Goal: Find specific page/section: Find specific page/section

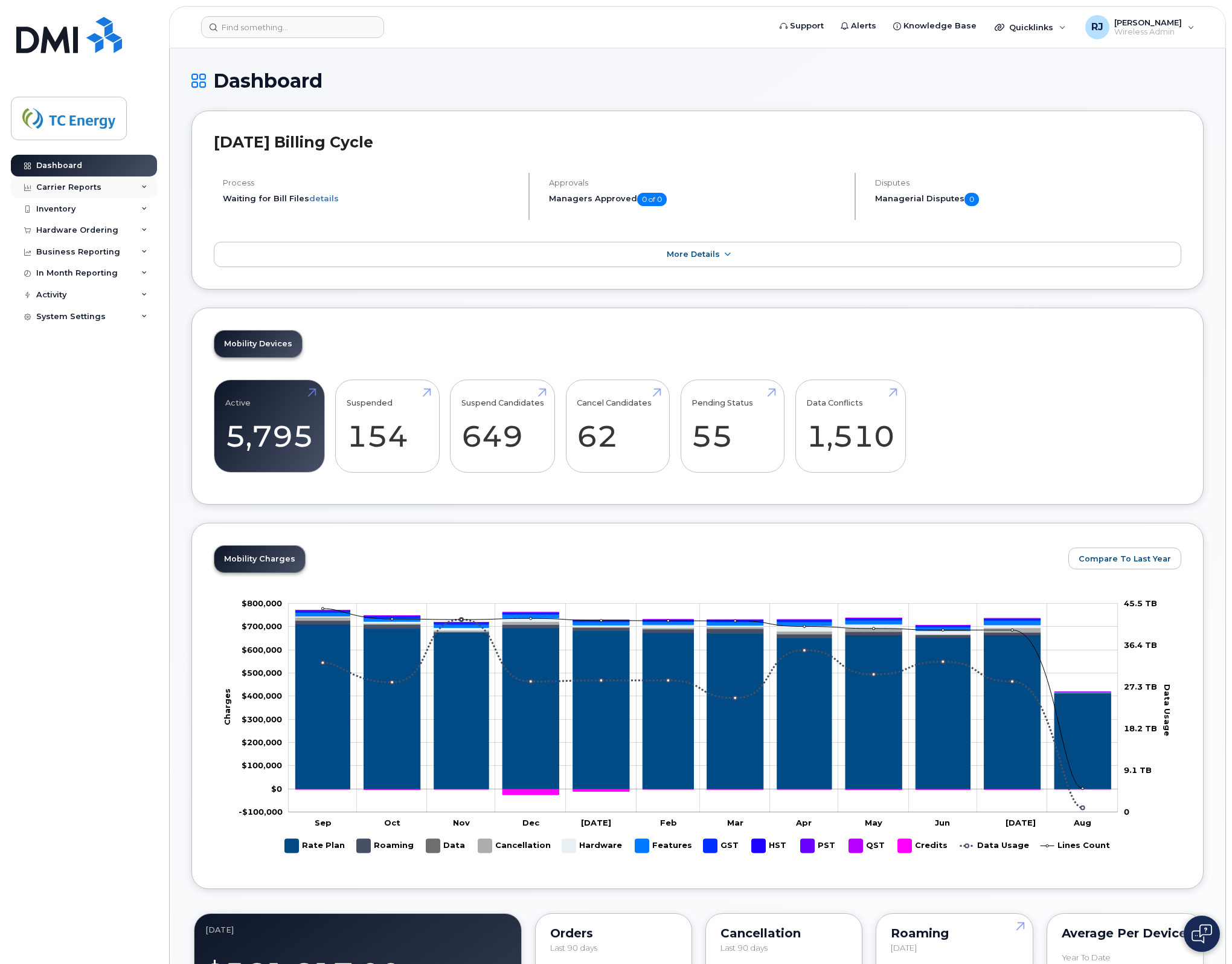
click at [85, 185] on div "Carrier Reports" at bounding box center [69, 188] width 65 height 10
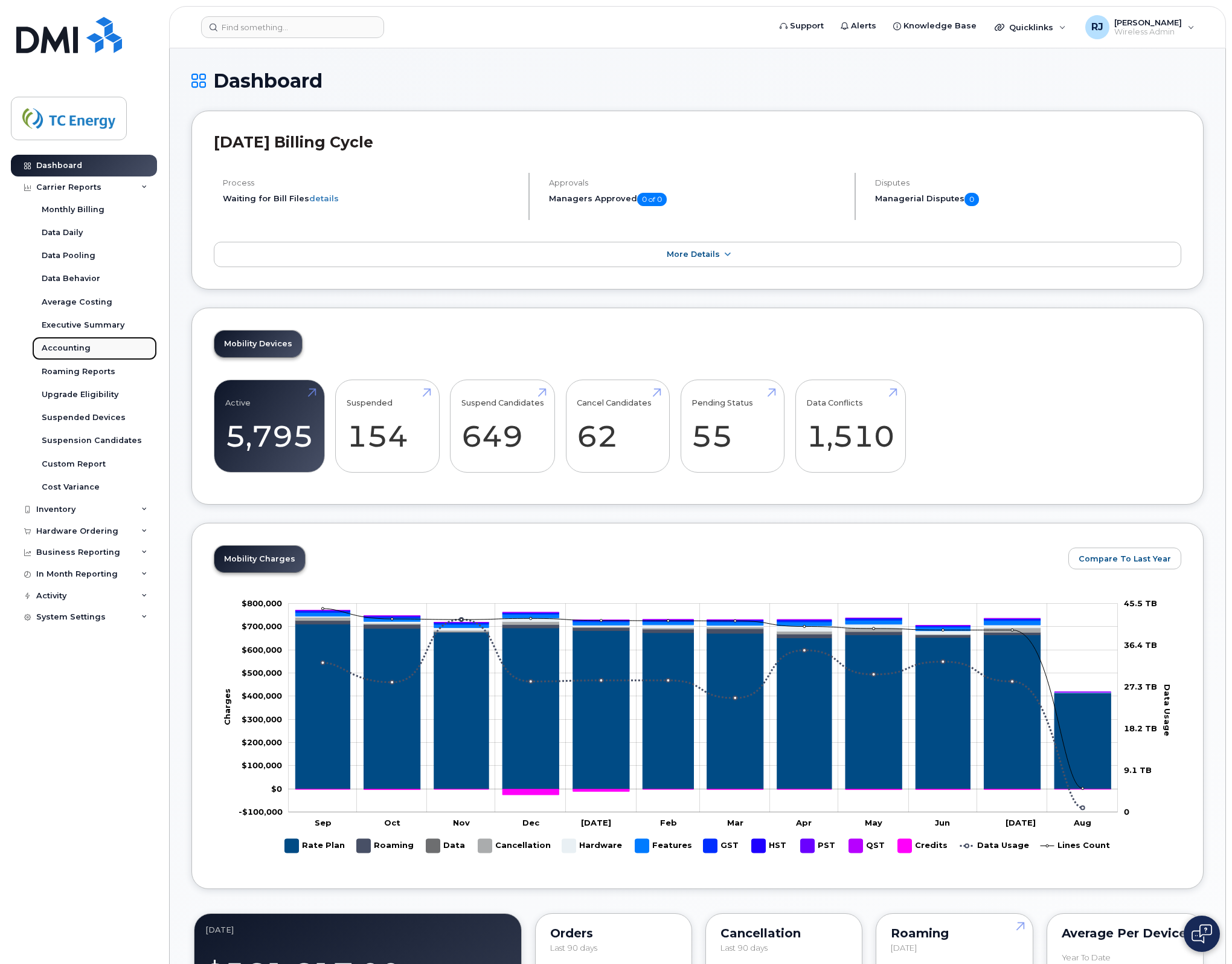
click at [83, 346] on div "Accounting" at bounding box center [66, 348] width 49 height 11
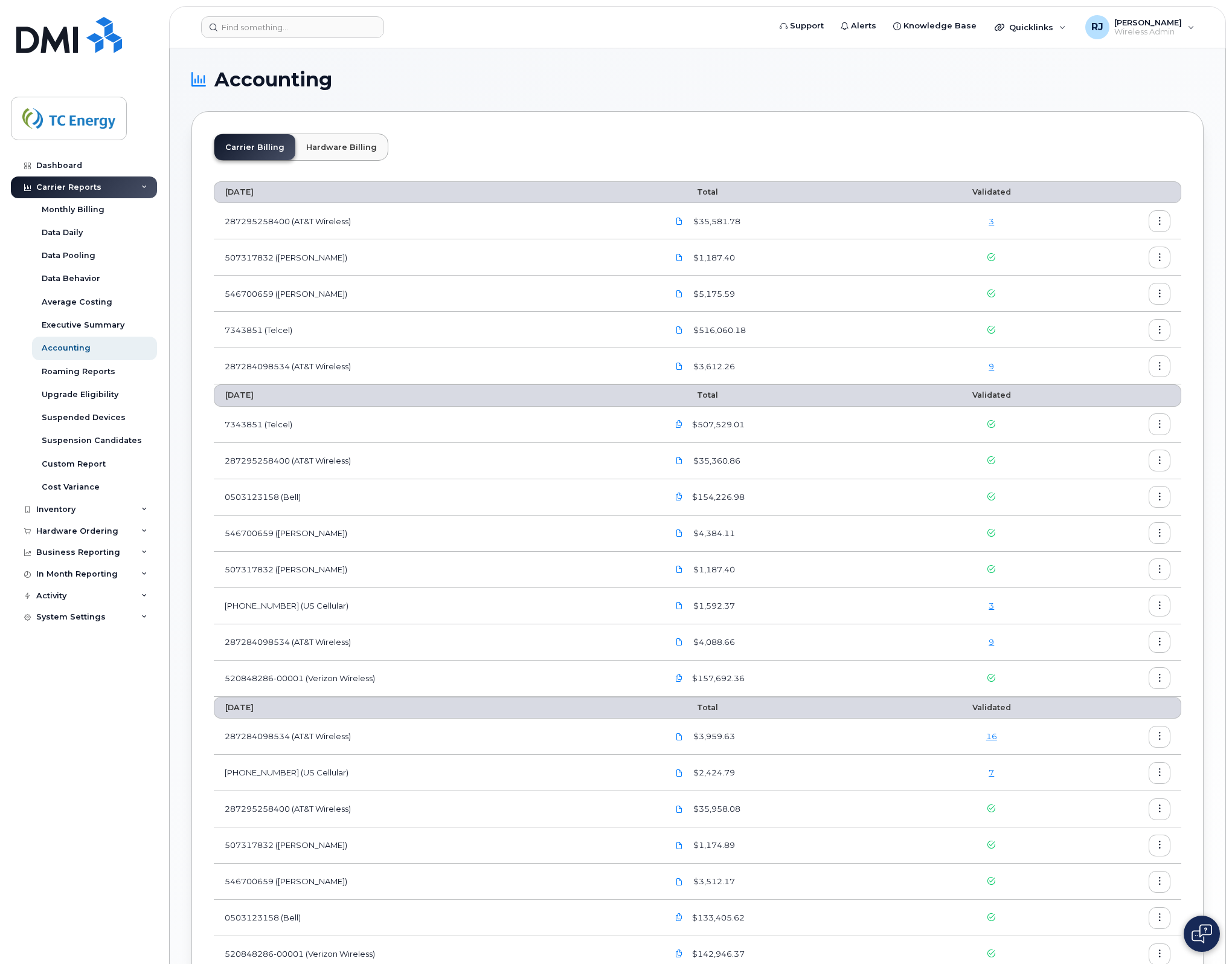
click at [991, 220] on link "3" at bounding box center [992, 221] width 6 height 10
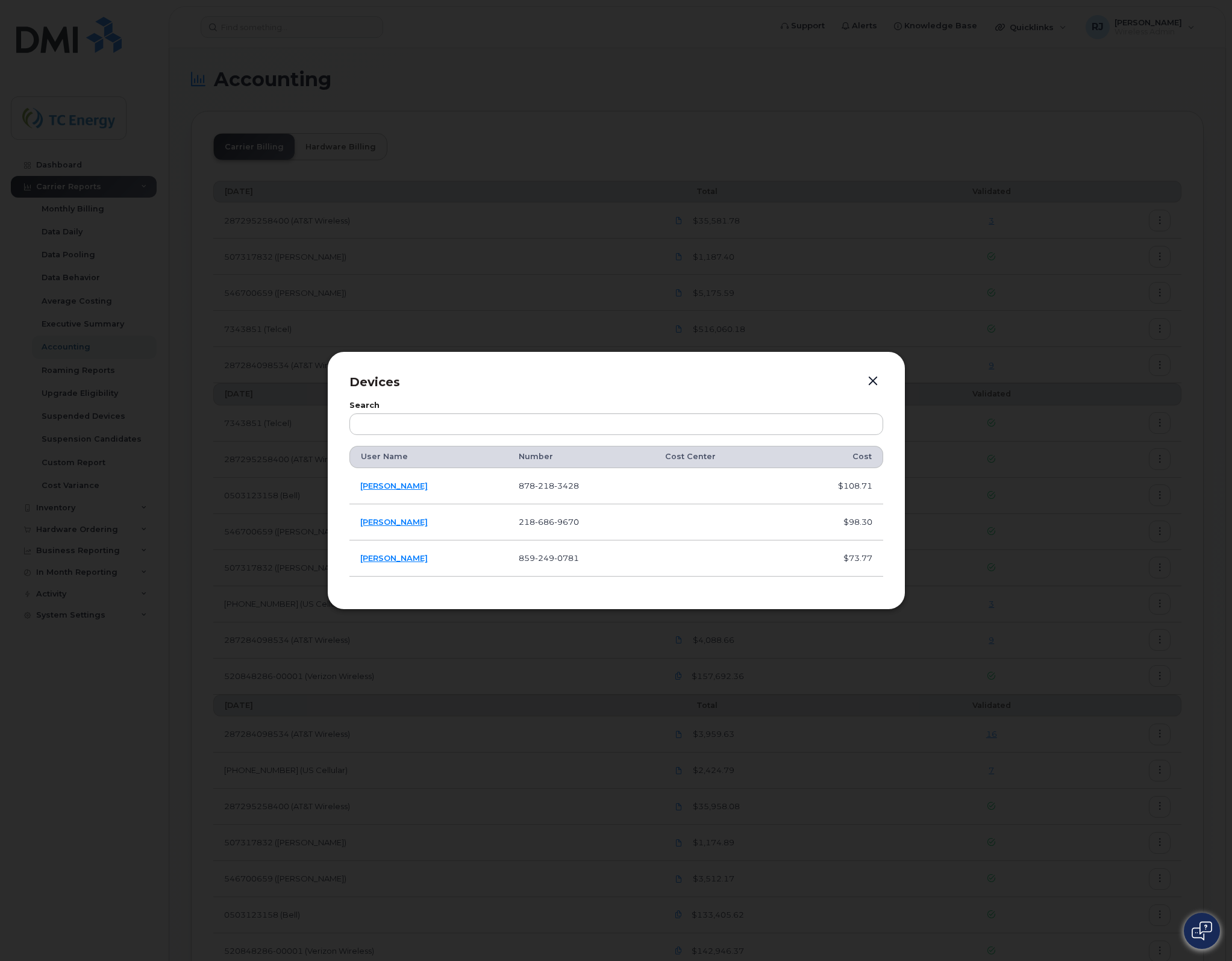
click at [872, 378] on button "button" at bounding box center [873, 381] width 18 height 17
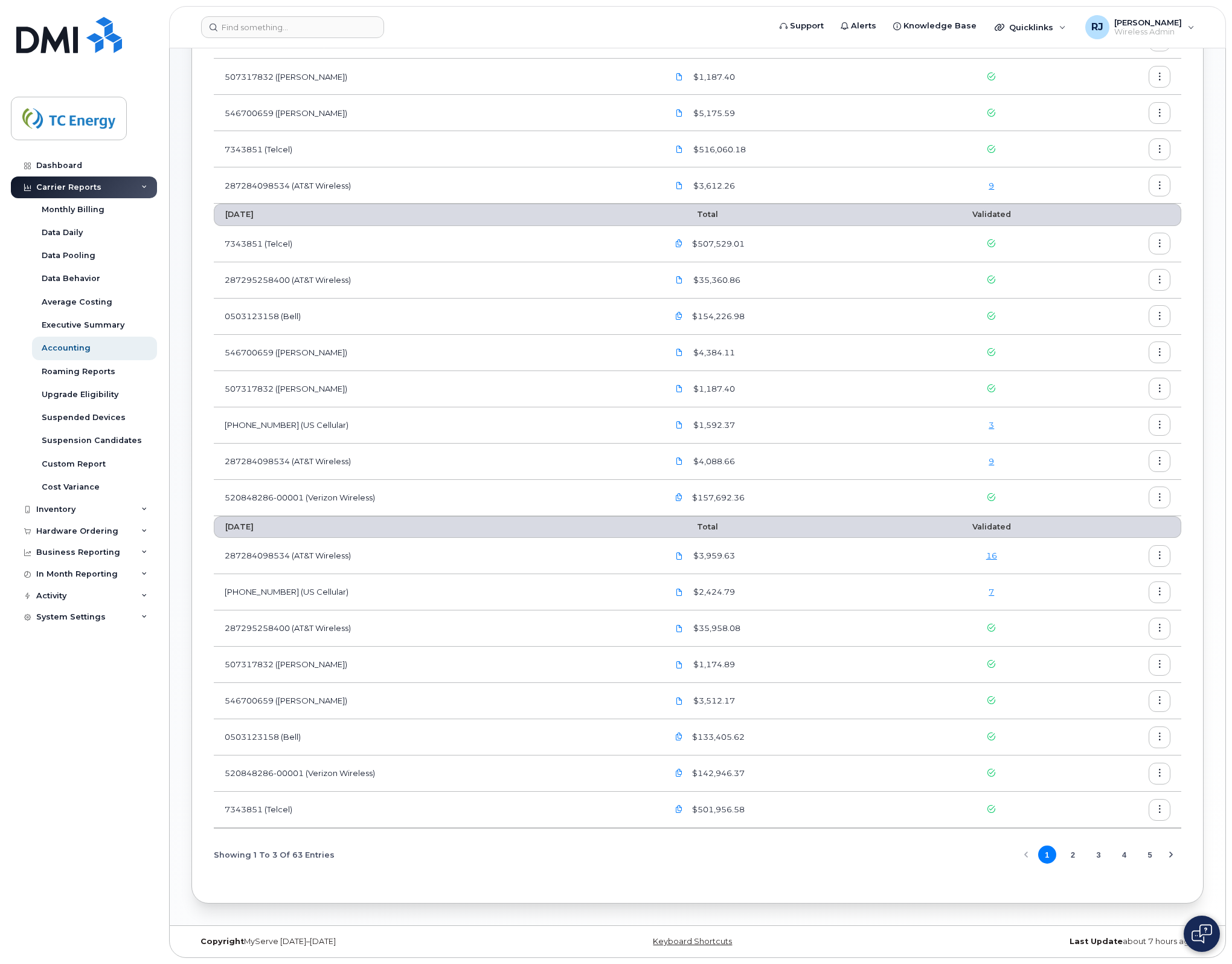
scroll to position [182, 0]
click at [992, 422] on link "3" at bounding box center [992, 425] width 6 height 10
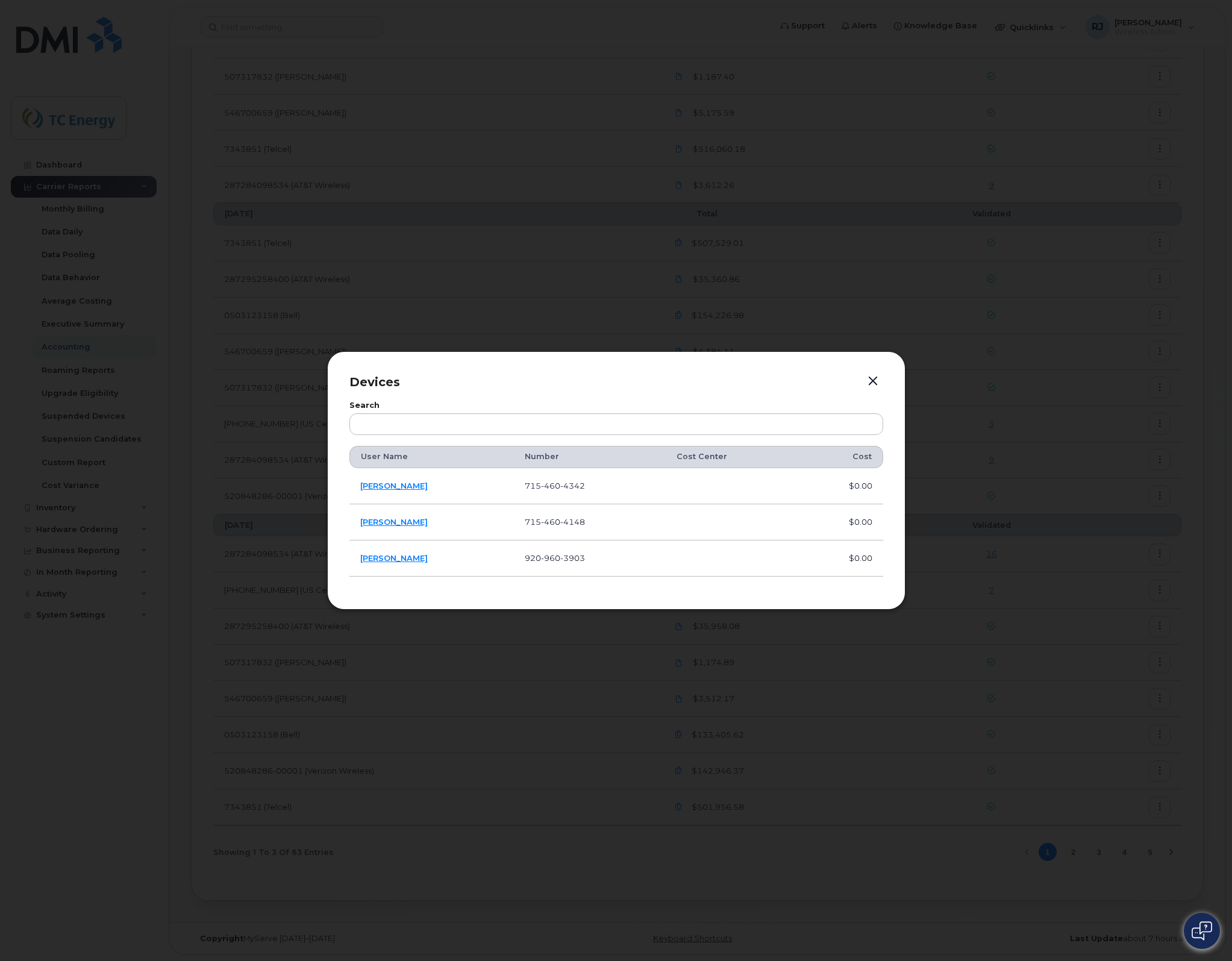
click at [872, 381] on button "button" at bounding box center [873, 381] width 18 height 17
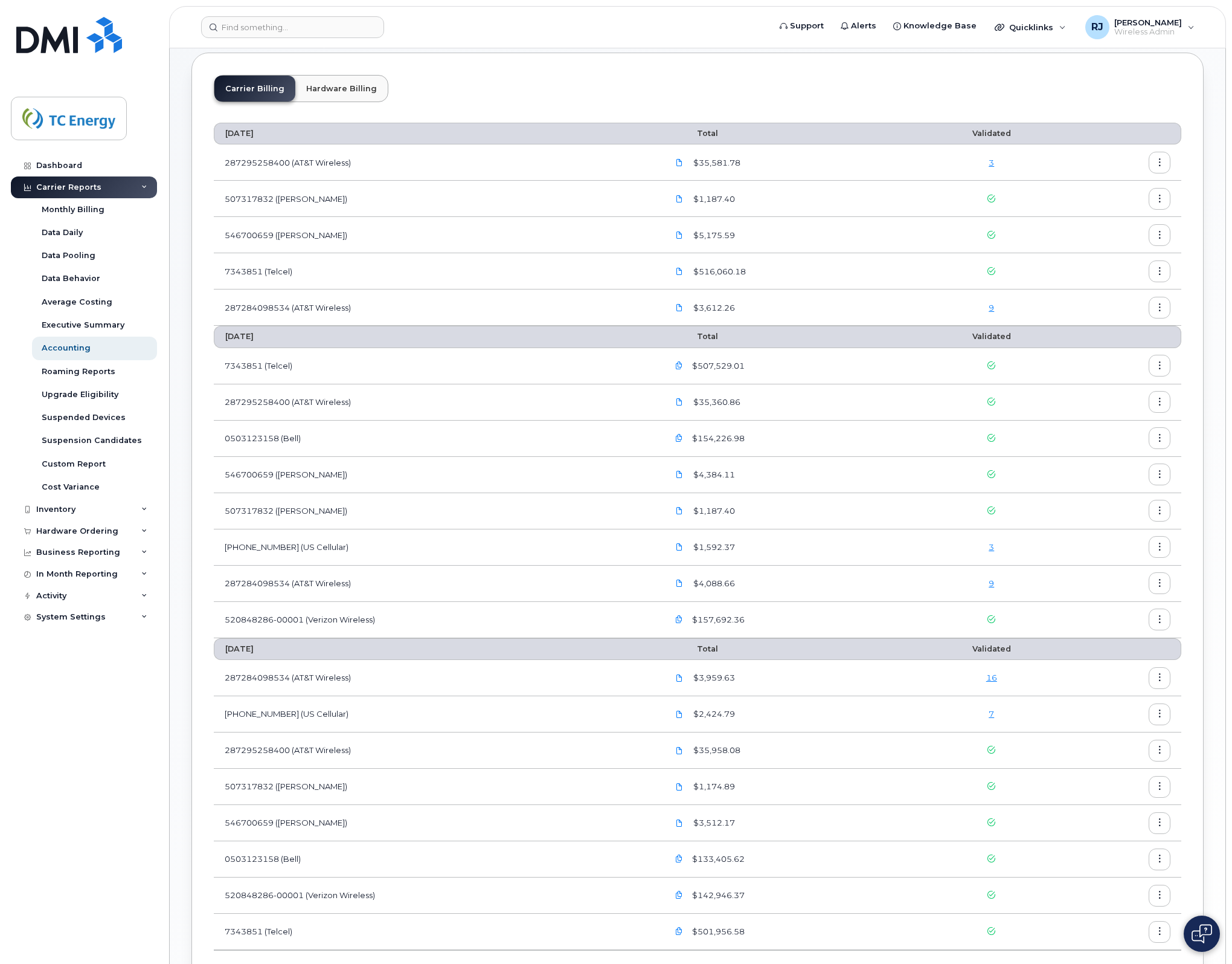
scroll to position [0, 0]
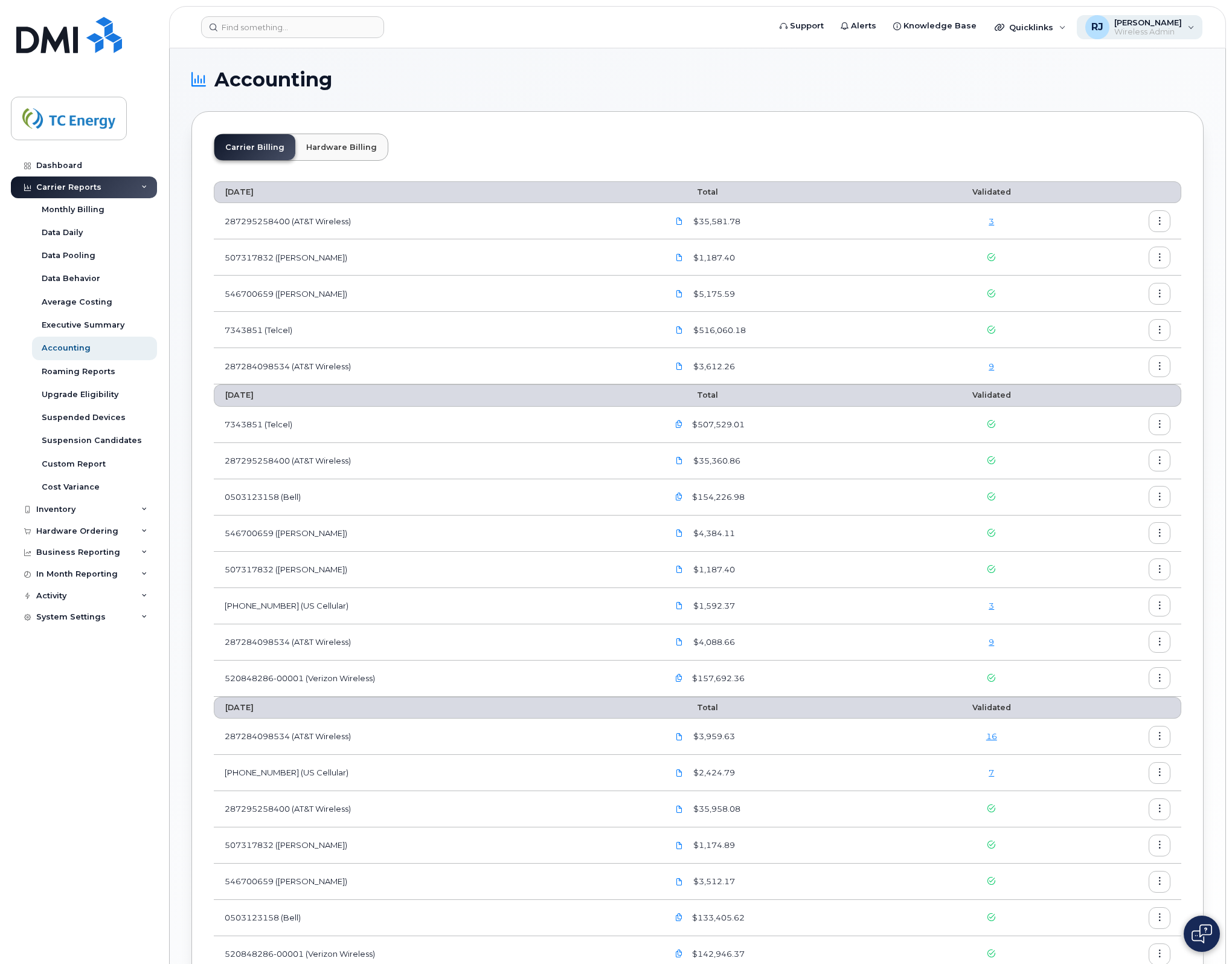
click at [1181, 23] on span "[PERSON_NAME]" at bounding box center [1148, 23] width 68 height 10
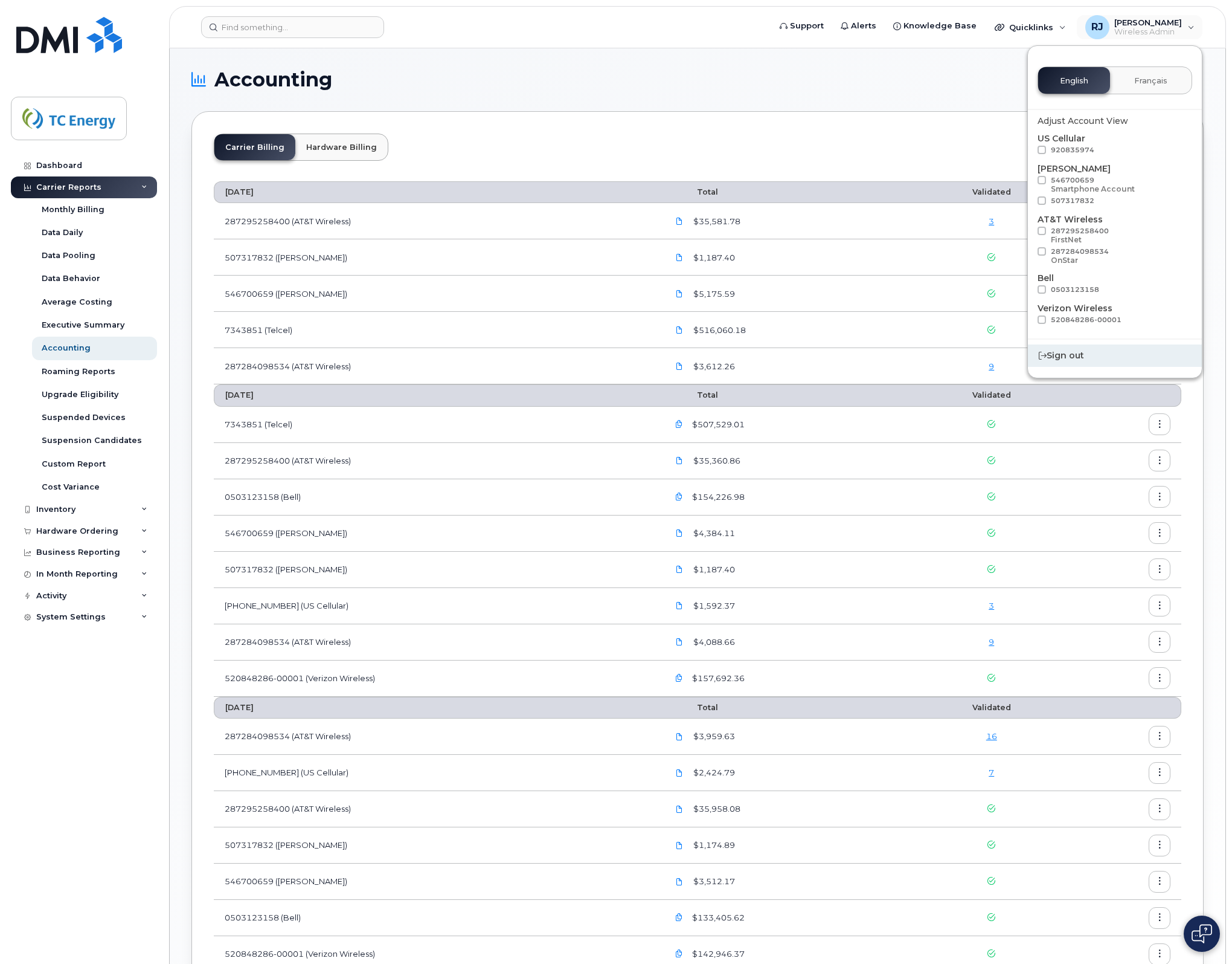
click at [1069, 349] on div "Sign out" at bounding box center [1115, 356] width 174 height 23
